Goal: Task Accomplishment & Management: Use online tool/utility

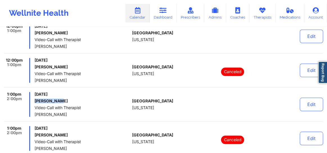
drag, startPoint x: 57, startPoint y: 101, endPoint x: 35, endPoint y: 101, distance: 21.4
click at [35, 101] on h6 "[PERSON_NAME]" at bounding box center [82, 101] width 95 height 5
copy h6 "[PERSON_NAME]"
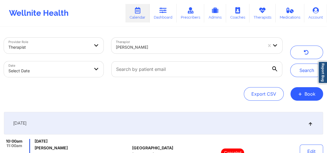
click at [154, 47] on div at bounding box center [189, 47] width 147 height 7
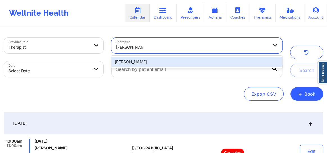
type input "[PERSON_NAME]"
click at [177, 61] on div "[PERSON_NAME]" at bounding box center [196, 62] width 171 height 10
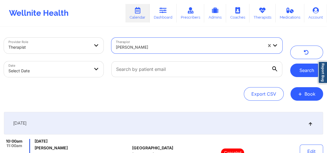
click at [300, 70] on button "Search" at bounding box center [307, 71] width 33 height 14
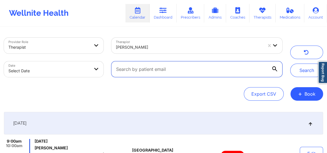
click at [209, 72] on input "text" at bounding box center [196, 69] width 171 height 16
paste input "[EMAIL_ADDRESS][DOMAIN_NAME]"
type input "[EMAIL_ADDRESS][DOMAIN_NAME]"
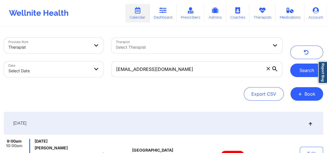
click at [295, 72] on button "Search" at bounding box center [307, 71] width 33 height 14
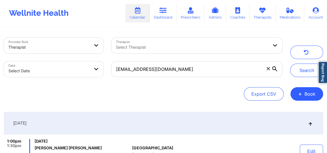
click at [166, 49] on div at bounding box center [192, 47] width 153 height 7
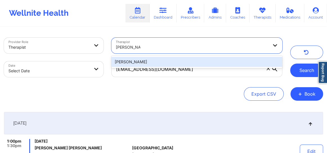
type input "[PERSON_NAME]"
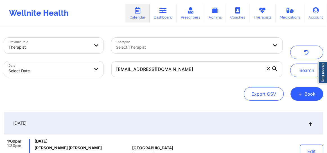
drag, startPoint x: 299, startPoint y: 68, endPoint x: 146, endPoint y: 43, distance: 154.9
click at [150, 39] on div "Provider Role Therapist Therapist Select Therapist Date Select Date [EMAIL_ADDR…" at bounding box center [163, 57] width 327 height 47
click at [143, 48] on div at bounding box center [192, 47] width 153 height 7
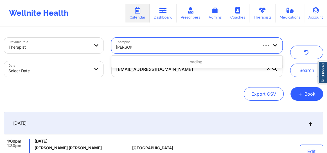
type input "[PERSON_NAME] an"
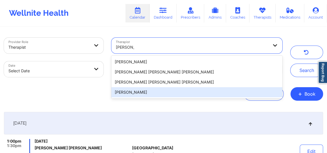
click at [129, 90] on div "[PERSON_NAME]" at bounding box center [196, 92] width 171 height 10
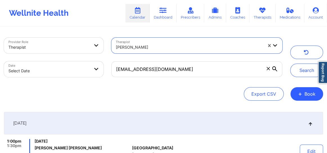
click at [267, 68] on icon at bounding box center [268, 68] width 3 height 3
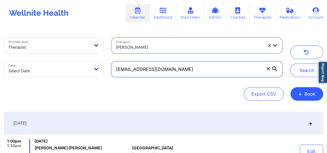
click at [267, 68] on input "[EMAIL_ADDRESS][DOMAIN_NAME]" at bounding box center [196, 69] width 171 height 16
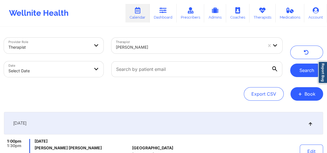
click at [305, 70] on button "Search" at bounding box center [307, 71] width 33 height 14
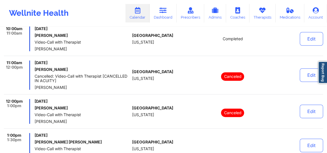
scroll to position [72, 0]
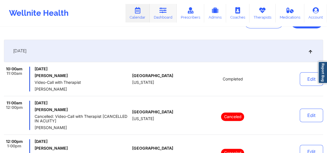
click at [166, 12] on icon at bounding box center [163, 10] width 7 height 6
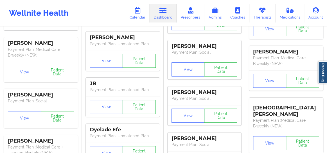
click at [166, 12] on icon at bounding box center [163, 10] width 7 height 6
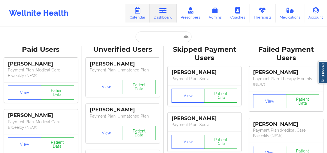
click at [138, 14] on link "Calendar" at bounding box center [138, 13] width 24 height 19
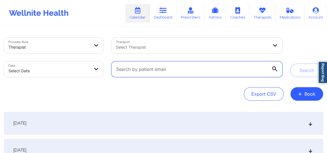
click at [231, 70] on input "text" at bounding box center [196, 69] width 171 height 16
paste input "[EMAIL_ADDRESS][DOMAIN_NAME]"
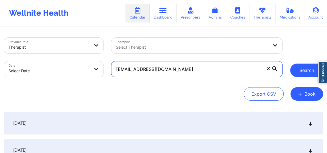
type input "[EMAIL_ADDRESS][DOMAIN_NAME]"
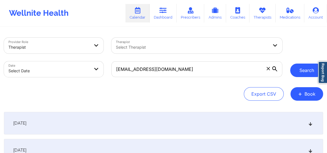
click at [294, 70] on button "Search" at bounding box center [307, 71] width 33 height 14
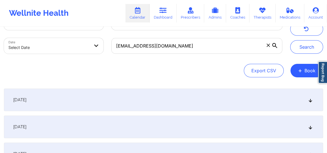
scroll to position [25, 0]
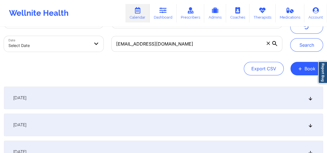
click at [309, 124] on icon at bounding box center [311, 125] width 5 height 4
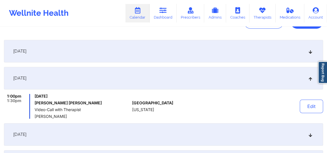
scroll to position [72, 0]
click at [311, 135] on icon at bounding box center [311, 134] width 5 height 4
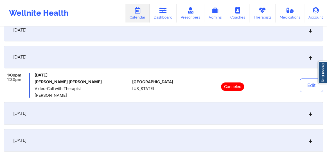
scroll to position [111, 0]
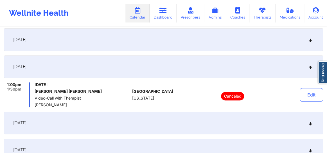
click at [310, 127] on div "[DATE]" at bounding box center [164, 123] width 320 height 23
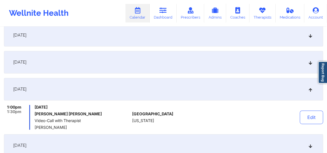
scroll to position [0, 0]
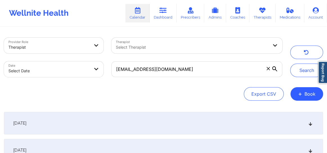
click at [148, 47] on div at bounding box center [192, 47] width 153 height 7
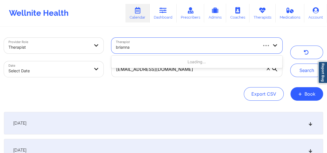
type input "[PERSON_NAME]"
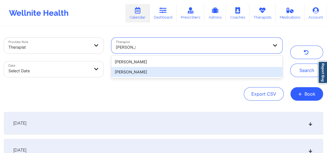
drag, startPoint x: 165, startPoint y: 73, endPoint x: 168, endPoint y: 73, distance: 3.4
click at [165, 73] on div "[PERSON_NAME]" at bounding box center [196, 72] width 171 height 10
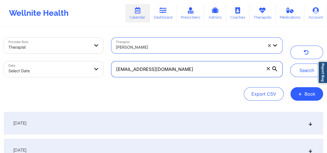
click at [267, 72] on input "[EMAIL_ADDRESS][DOMAIN_NAME]" at bounding box center [196, 69] width 171 height 16
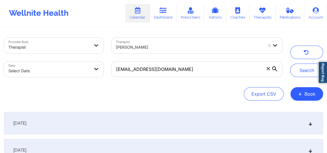
click at [268, 70] on icon at bounding box center [268, 68] width 3 height 3
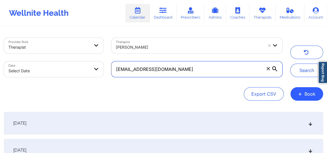
click at [268, 70] on input "[EMAIL_ADDRESS][DOMAIN_NAME]" at bounding box center [196, 69] width 171 height 16
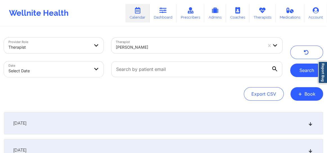
click at [304, 70] on button "Search" at bounding box center [307, 71] width 33 height 14
click at [309, 124] on icon at bounding box center [311, 123] width 5 height 4
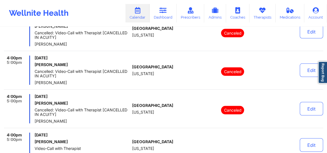
scroll to position [588, 0]
